Goal: Transaction & Acquisition: Register for event/course

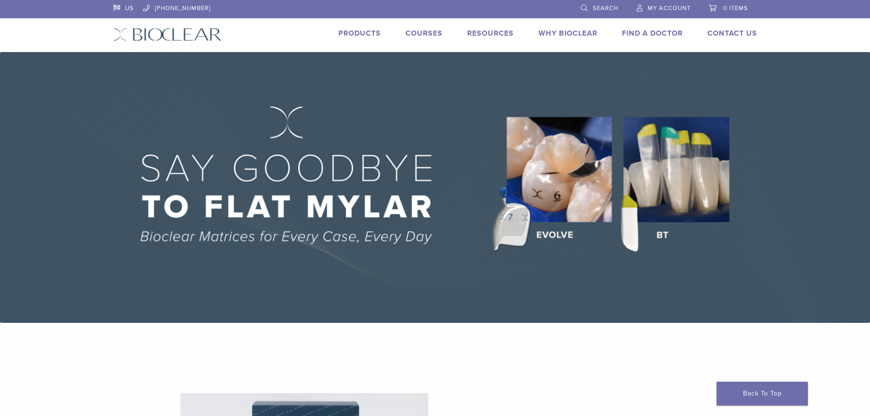
click at [364, 33] on link "Products" at bounding box center [359, 33] width 42 height 9
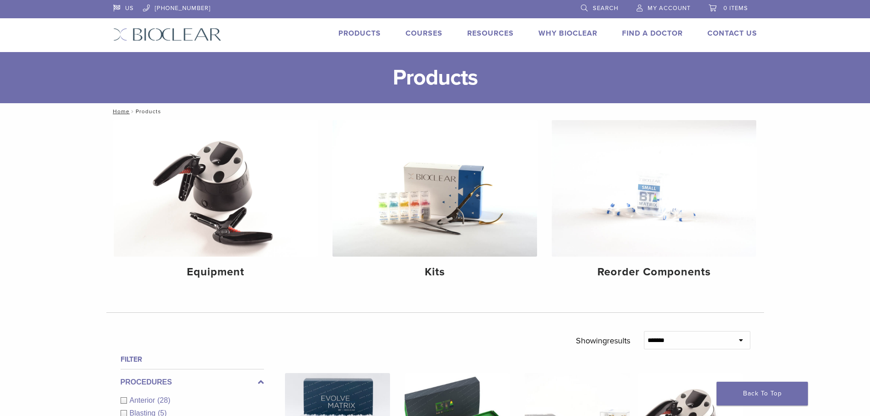
click at [427, 30] on link "Courses" at bounding box center [424, 33] width 37 height 9
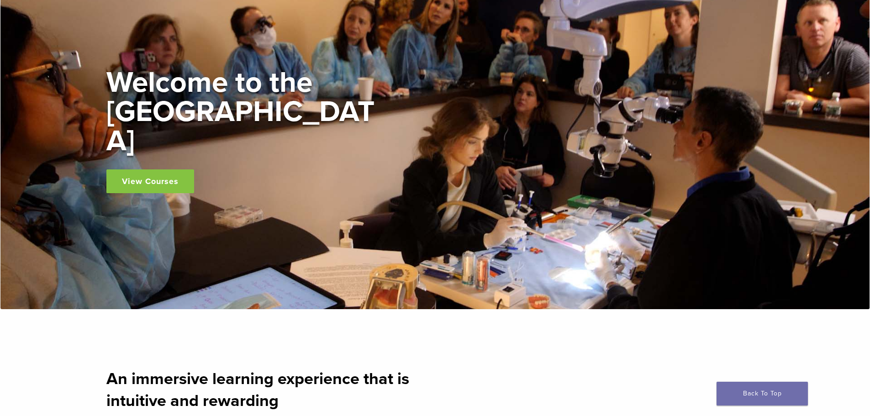
scroll to position [46, 0]
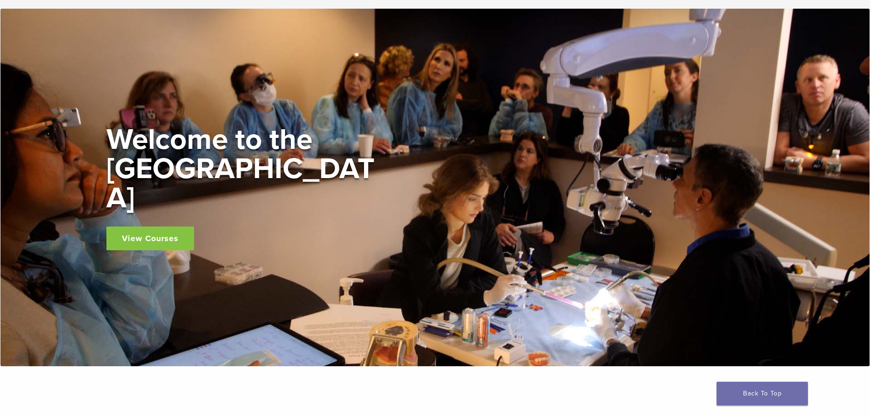
click at [184, 227] on link "View Courses" at bounding box center [150, 239] width 88 height 24
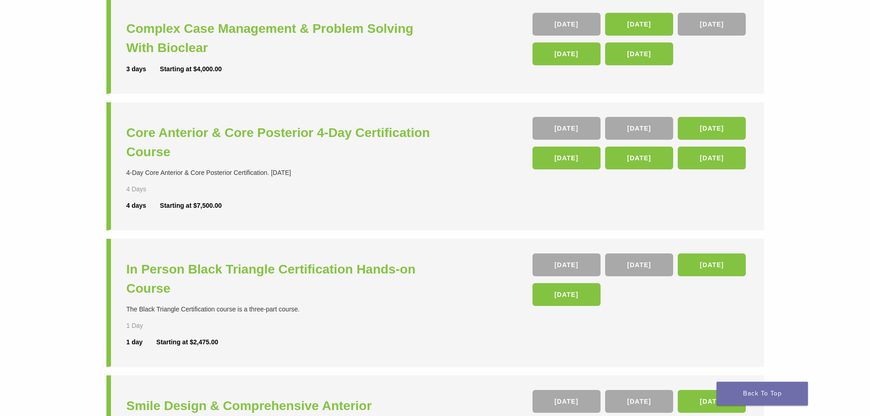
scroll to position [137, 0]
click at [383, 128] on h3 "Core Anterior & Core Posterior 4-Day Certification Course" at bounding box center [281, 143] width 311 height 38
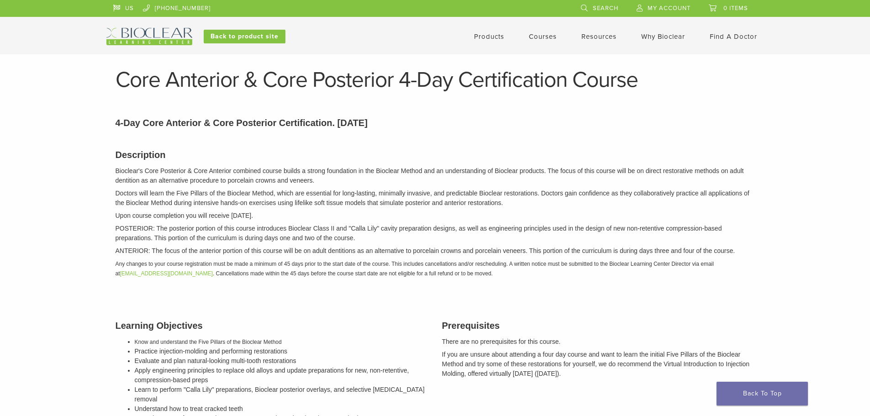
click at [485, 35] on link "Products" at bounding box center [489, 36] width 30 height 8
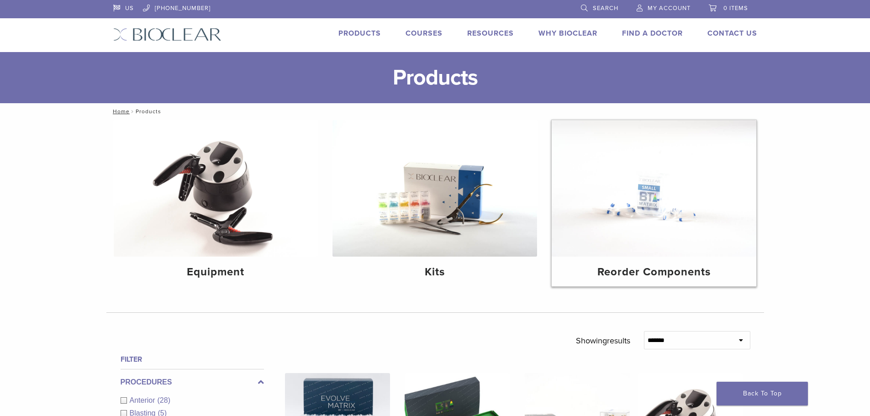
click at [691, 187] on img at bounding box center [654, 188] width 205 height 137
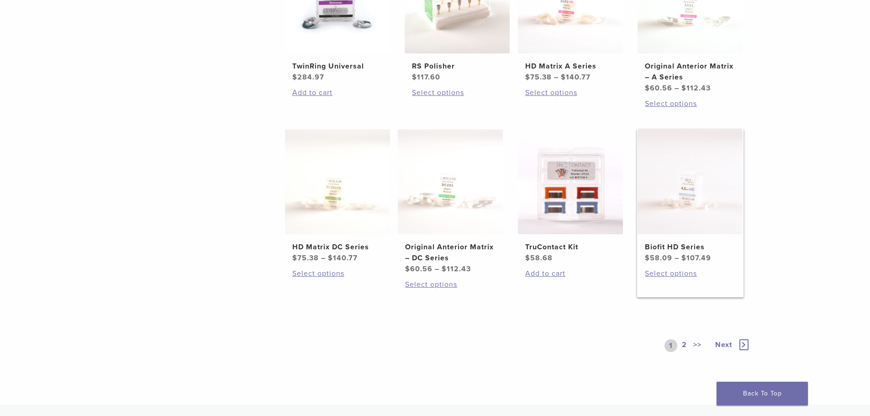
scroll to position [502, 0]
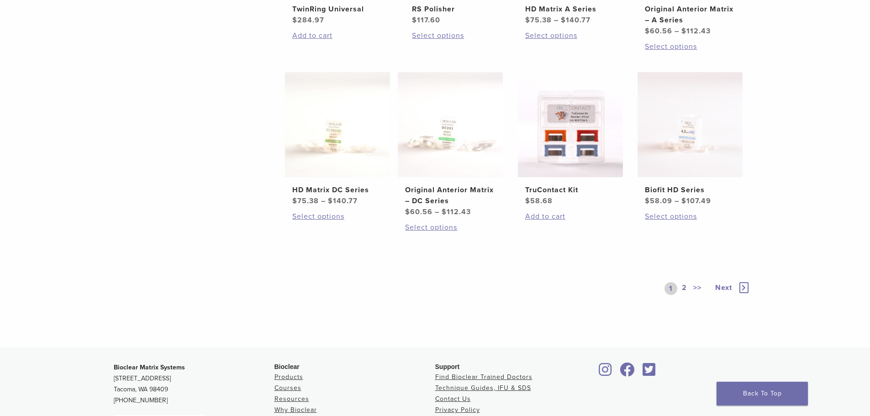
click at [682, 287] on link "2" at bounding box center [684, 288] width 9 height 13
